Goal: Information Seeking & Learning: Learn about a topic

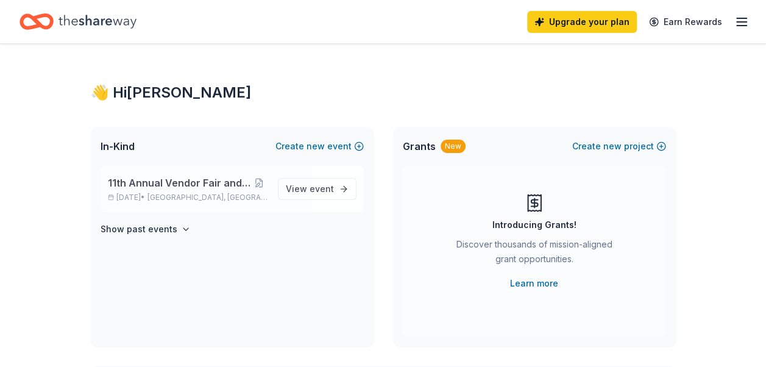
click at [219, 185] on span "11th Annual Vendor Fair and Basket Raffle" at bounding box center [179, 182] width 143 height 15
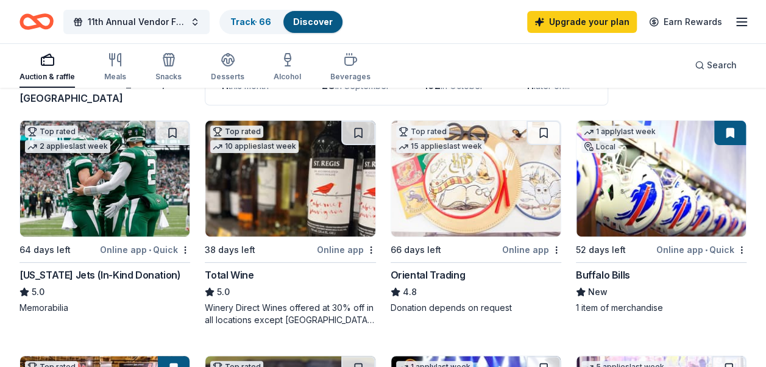
scroll to position [102, 0]
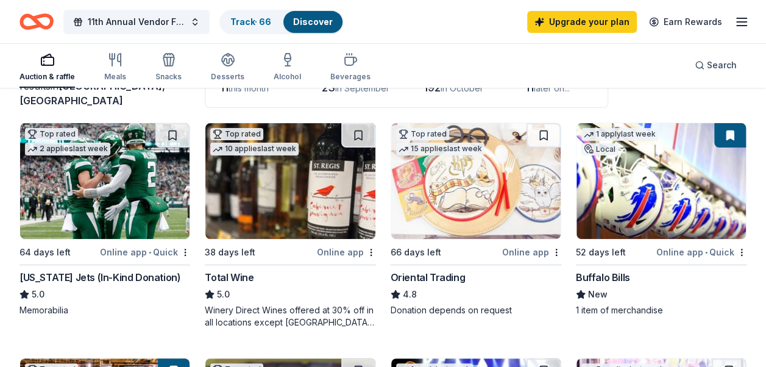
click at [737, 250] on html "11th Annual Vendor Fair and Basket Raffle Track · 66 Discover Upgrade your plan…" at bounding box center [383, 81] width 766 height 367
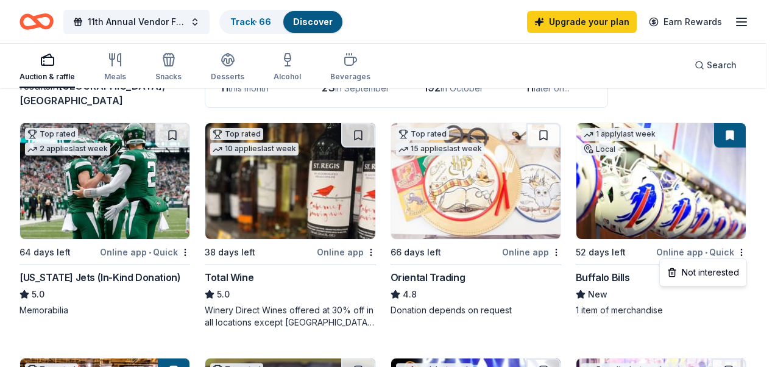
click at [712, 265] on html "11th Annual Vendor Fair and Basket Raffle Track · 66 Discover Upgrade your plan…" at bounding box center [387, 81] width 775 height 367
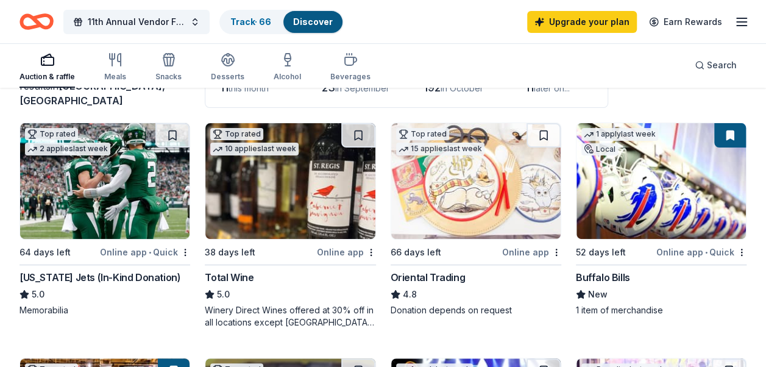
click at [727, 133] on button at bounding box center [730, 135] width 32 height 24
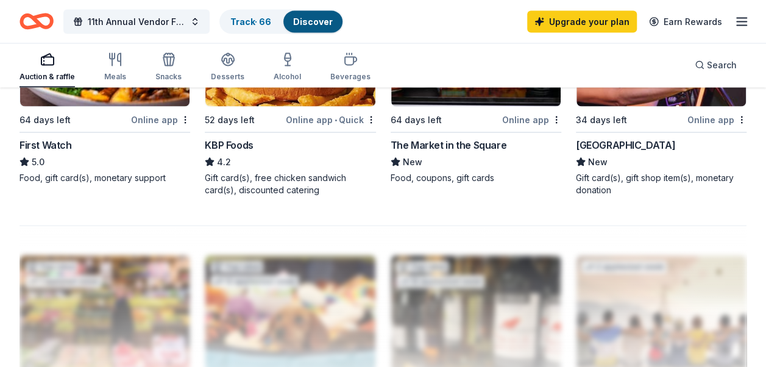
scroll to position [1150, 0]
click at [117, 71] on div "Meals" at bounding box center [115, 66] width 22 height 29
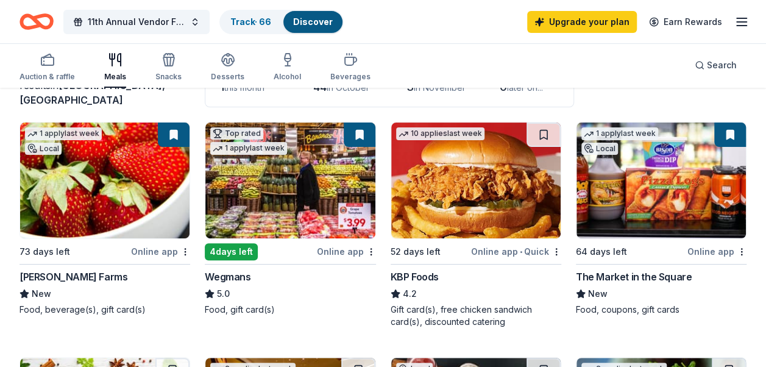
scroll to position [108, 0]
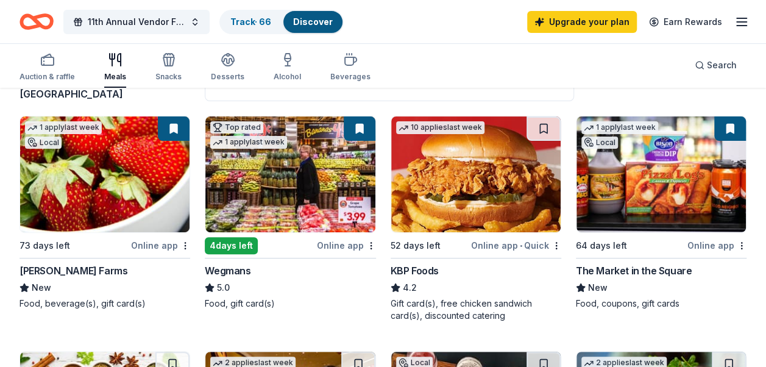
click at [745, 164] on img at bounding box center [660, 174] width 169 height 116
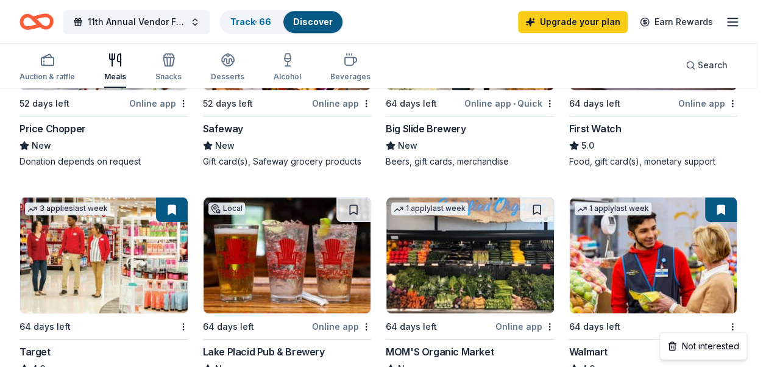
scroll to position [486, 0]
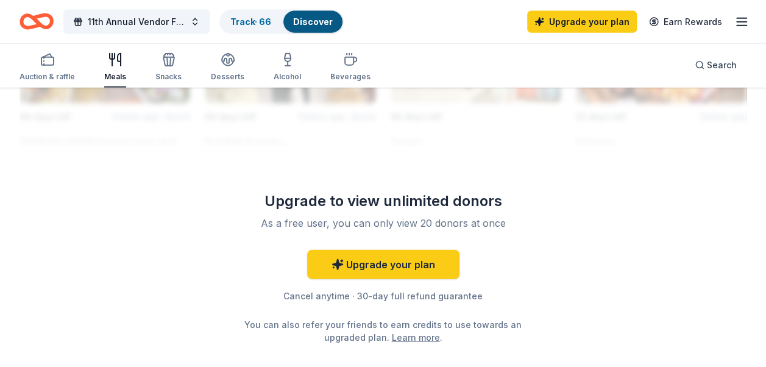
scroll to position [1421, 0]
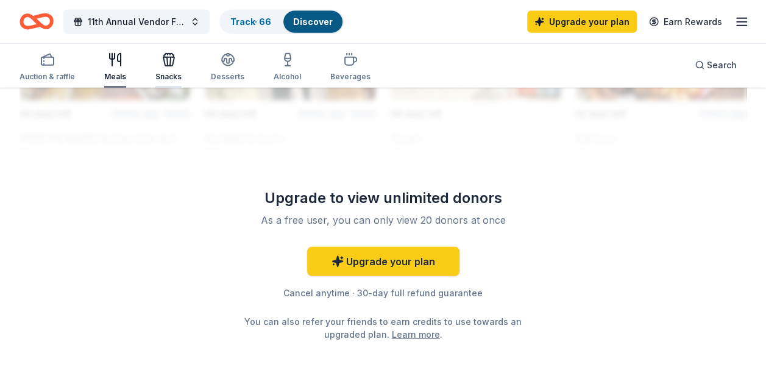
click at [166, 71] on div "Snacks" at bounding box center [168, 66] width 26 height 29
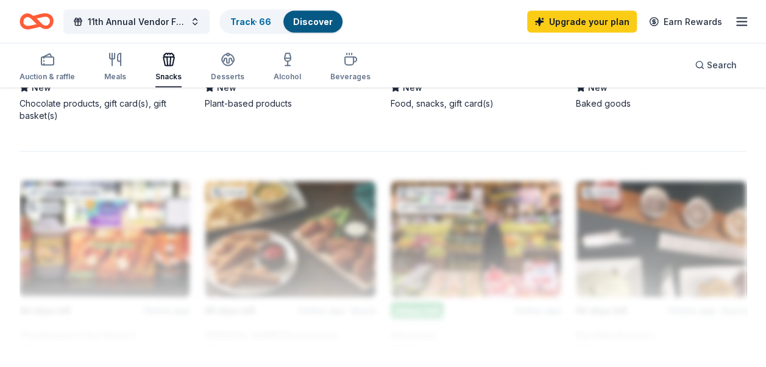
scroll to position [1238, 0]
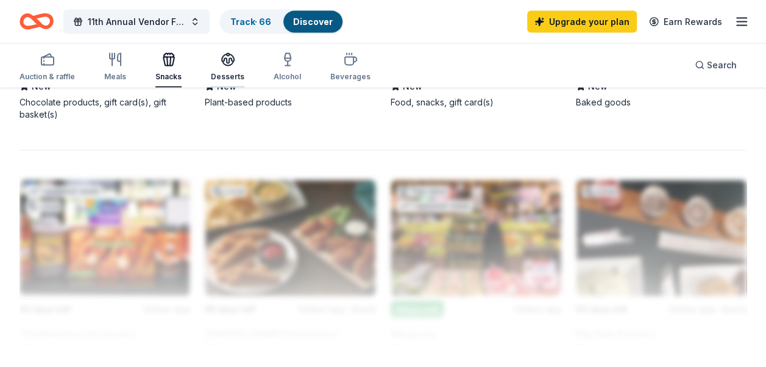
click at [222, 74] on div "Desserts" at bounding box center [228, 77] width 34 height 10
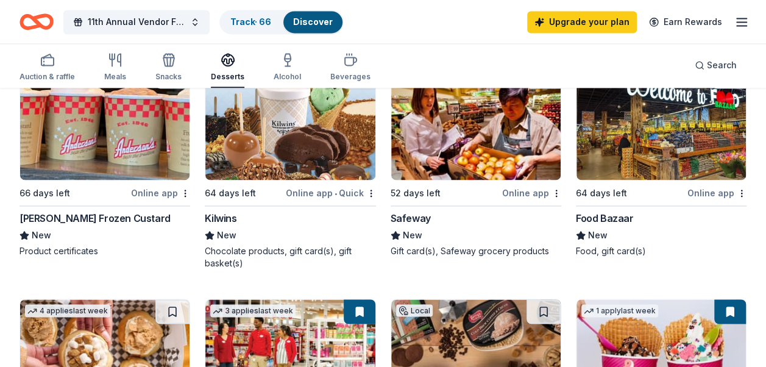
scroll to position [857, 0]
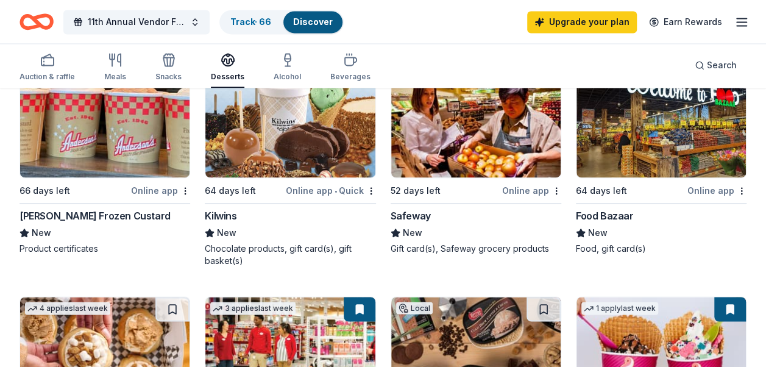
click at [132, 183] on div "66 days left Online app" at bounding box center [104, 190] width 171 height 15
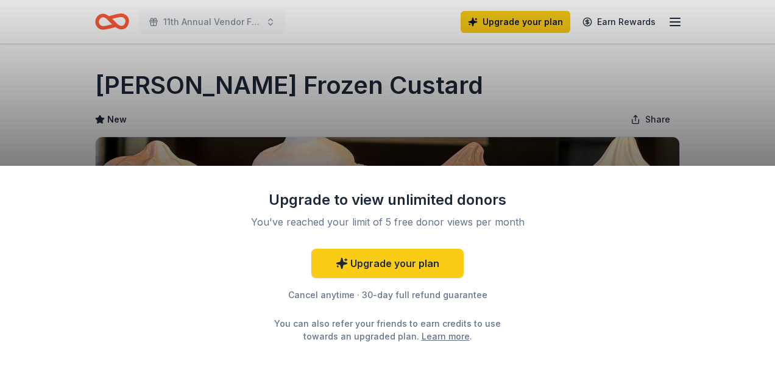
click at [684, 117] on div "Upgrade to view unlimited donors You've reached your limit of 5 free donor view…" at bounding box center [387, 183] width 775 height 367
click at [648, 121] on div "Upgrade to view unlimited donors You've reached your limit of 5 free donor view…" at bounding box center [387, 183] width 775 height 367
click at [693, 149] on div "Upgrade to view unlimited donors You've reached your limit of 5 free donor view…" at bounding box center [387, 183] width 775 height 367
